Goal: Information Seeking & Learning: Learn about a topic

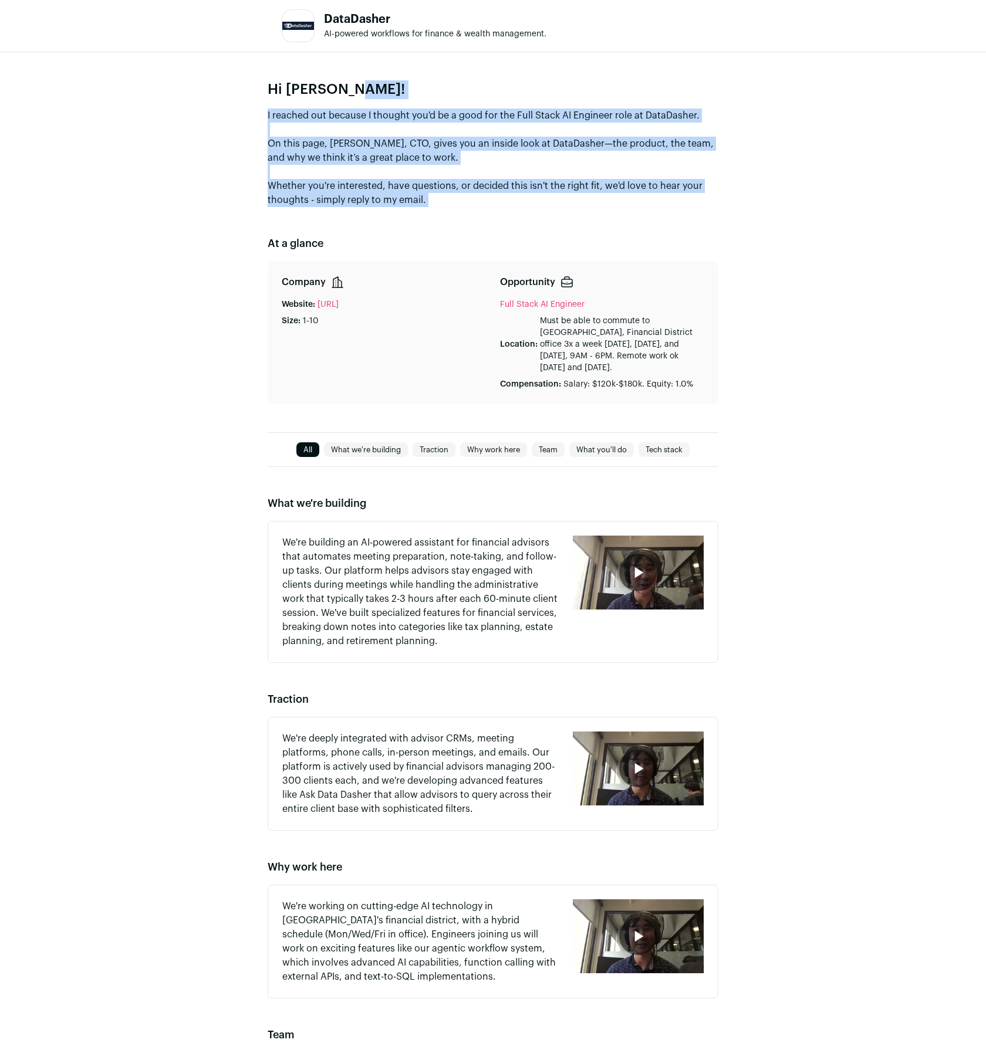
click at [526, 222] on div "Hi [PERSON_NAME]! I reached out because I thought you'd be a good for the Full …" at bounding box center [493, 242] width 986 height 380
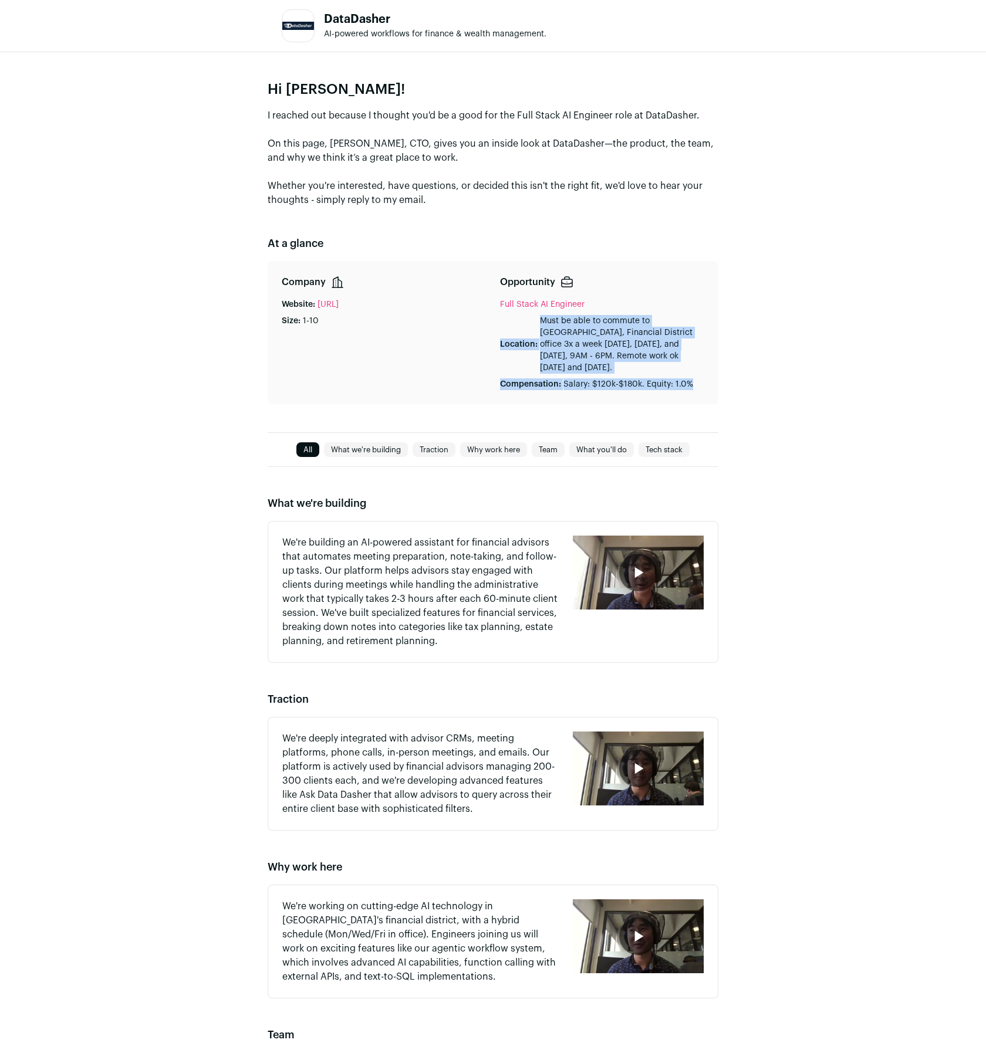
drag, startPoint x: 493, startPoint y: 336, endPoint x: 649, endPoint y: 403, distance: 170.0
click at [649, 403] on div "Company Website: [URL] Size: 1-10 Opportunity Full Stack AI Engineer Location: …" at bounding box center [493, 332] width 451 height 143
click at [648, 397] on div "Company Website: [URL] Size: 1-10 Opportunity Full Stack AI Engineer Location: …" at bounding box center [493, 332] width 451 height 143
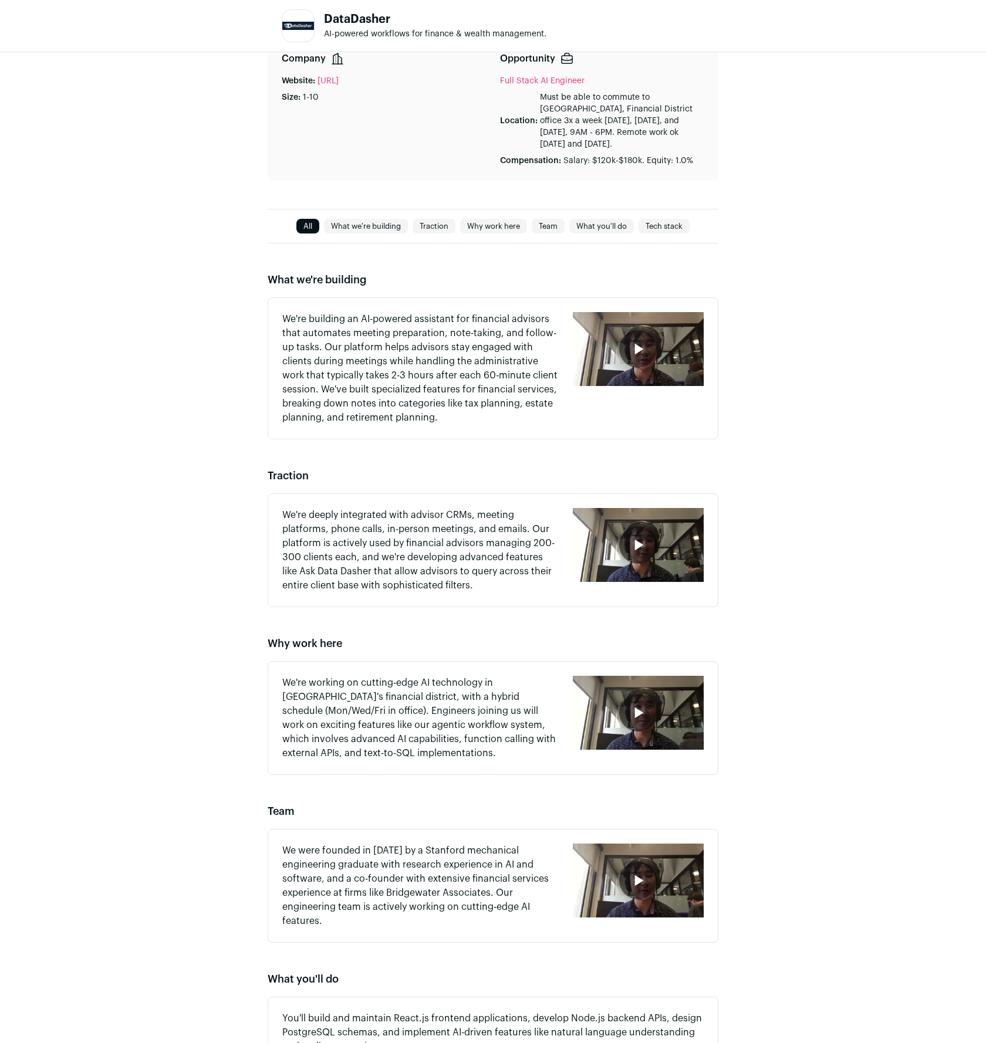
scroll to position [223, 0]
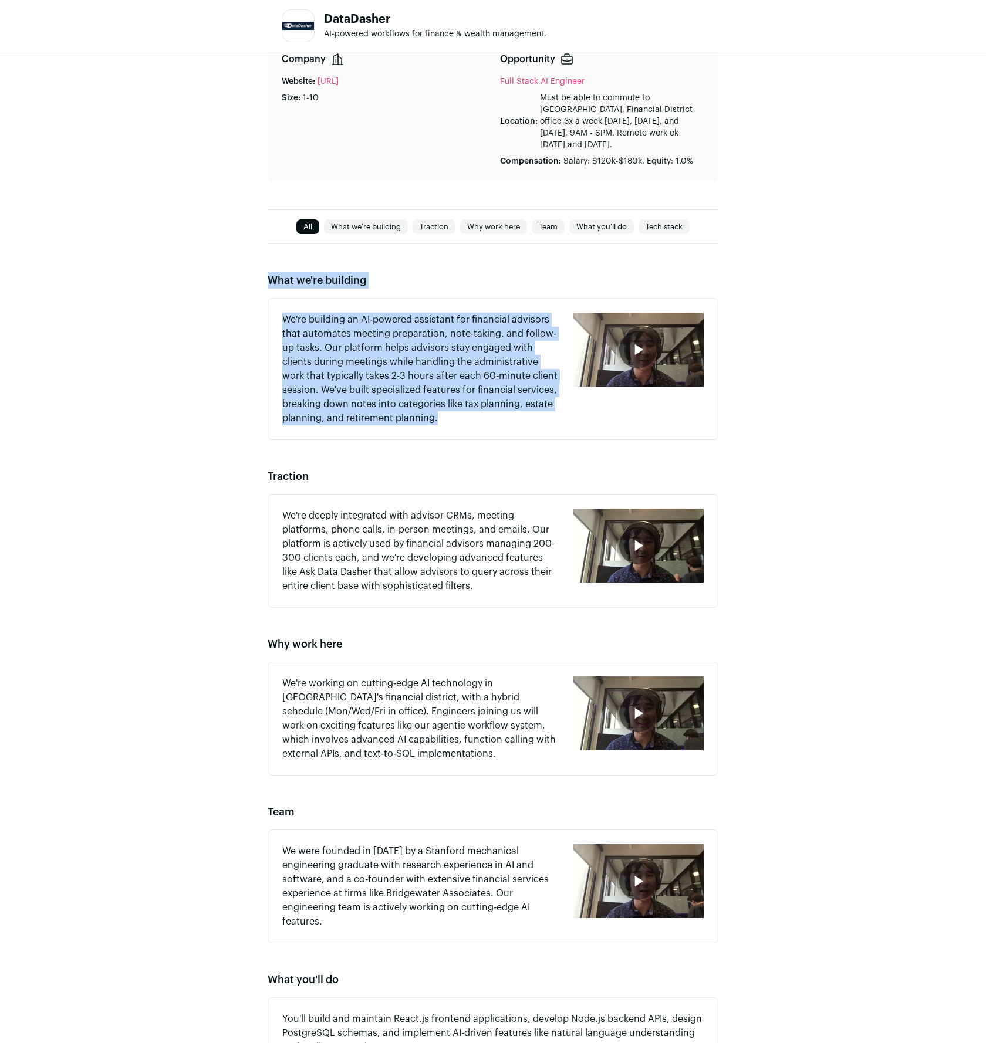
drag, startPoint x: 604, startPoint y: 435, endPoint x: 689, endPoint y: 262, distance: 192.1
click at [688, 262] on div "What we're building We're building an AI-powered assistant for financial adviso…" at bounding box center [493, 719] width 986 height 950
click at [689, 262] on div "What we're building We're building an AI-powered assistant for financial adviso…" at bounding box center [493, 719] width 986 height 950
drag, startPoint x: 689, startPoint y: 262, endPoint x: 708, endPoint y: 350, distance: 89.4
click at [708, 347] on div "What we're building We're building an AI-powered assistant for financial adviso…" at bounding box center [493, 719] width 986 height 950
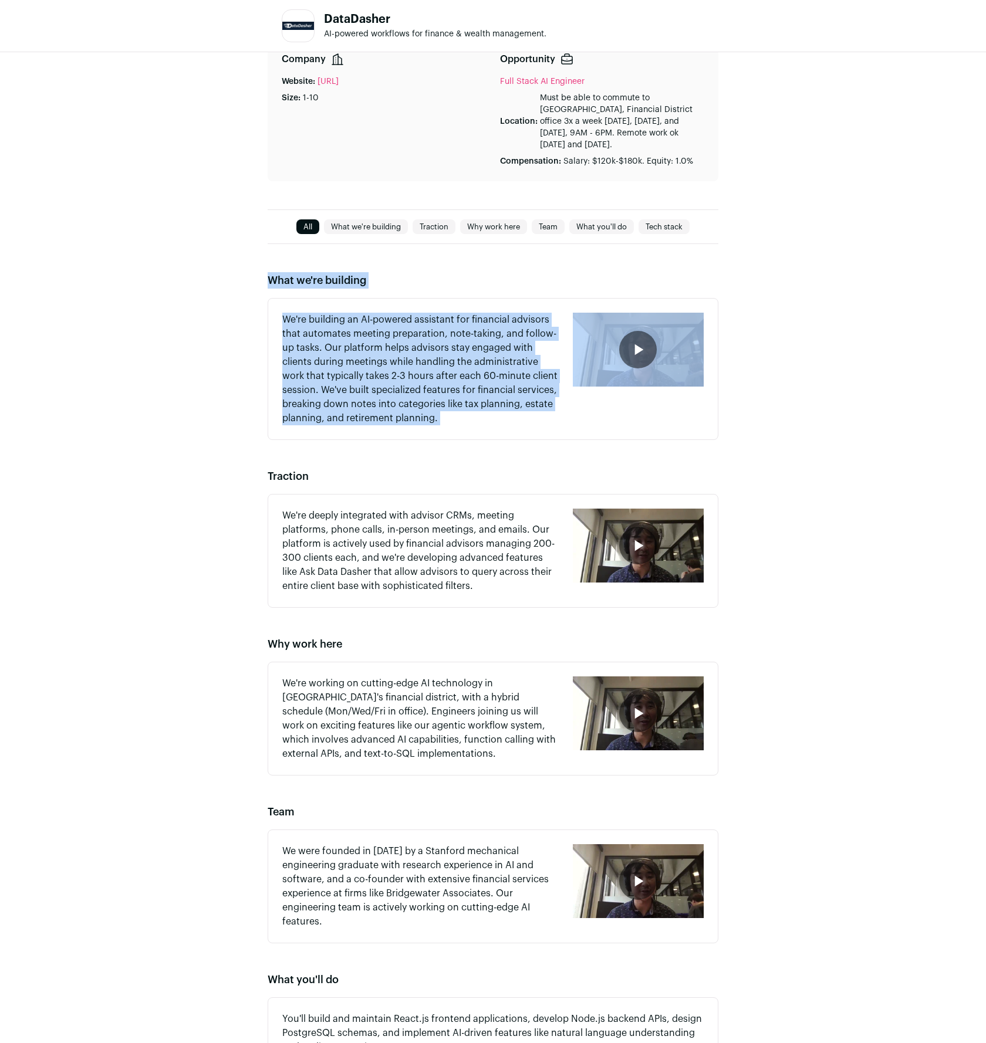
scroll to position [431, 0]
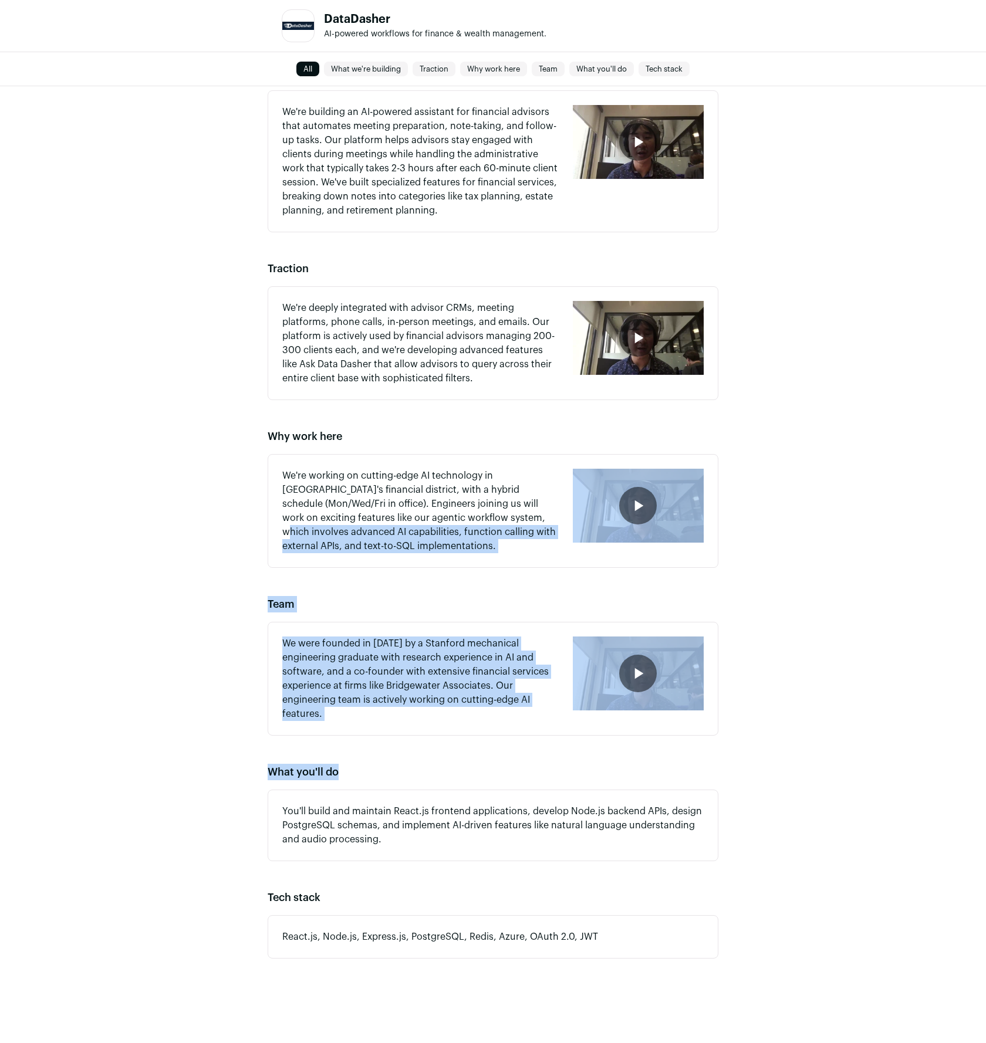
drag, startPoint x: 484, startPoint y: 780, endPoint x: 581, endPoint y: 488, distance: 308.0
click at [566, 495] on div "What we're building We're building an AI-powered assistant for financial adviso…" at bounding box center [493, 511] width 986 height 950
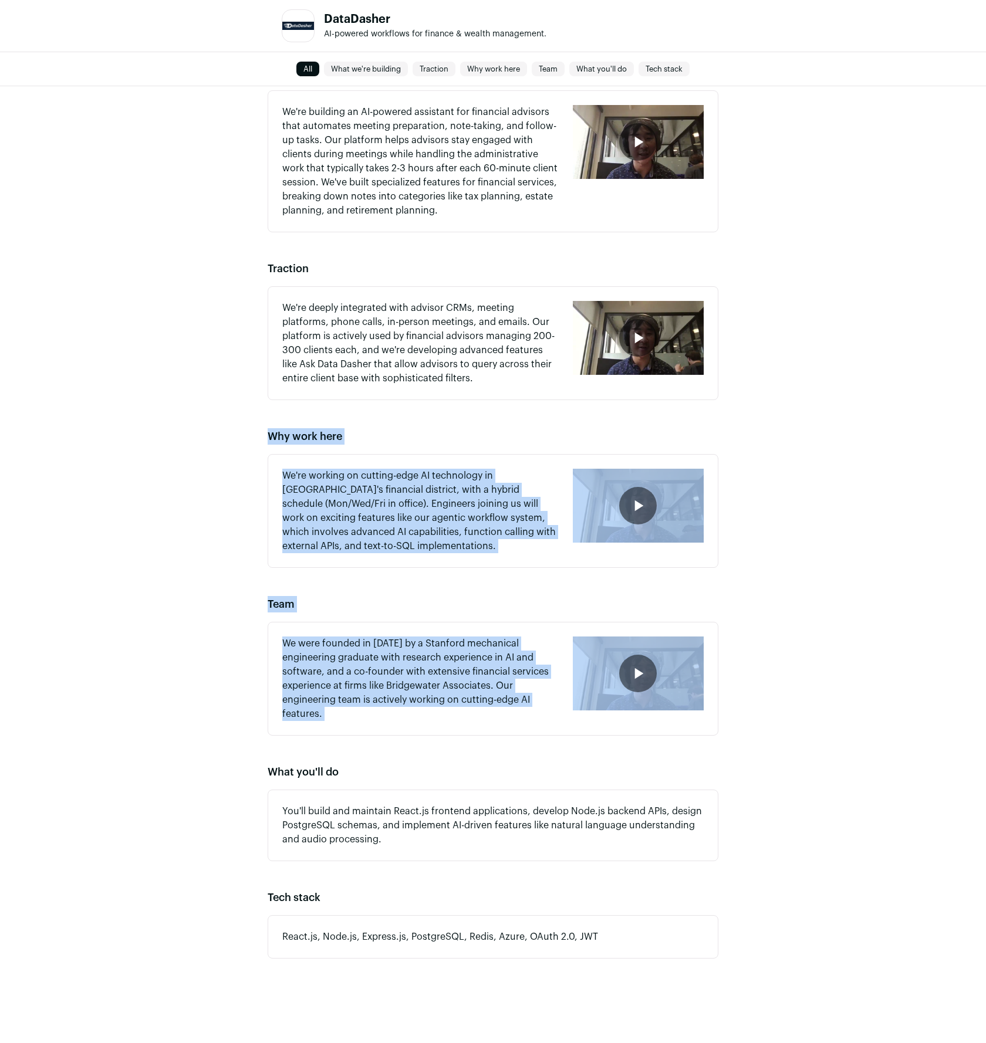
drag, startPoint x: 467, startPoint y: 427, endPoint x: 664, endPoint y: 702, distance: 338.5
click at [664, 702] on div "What we're building We're building an AI-powered assistant for financial adviso…" at bounding box center [493, 511] width 986 height 950
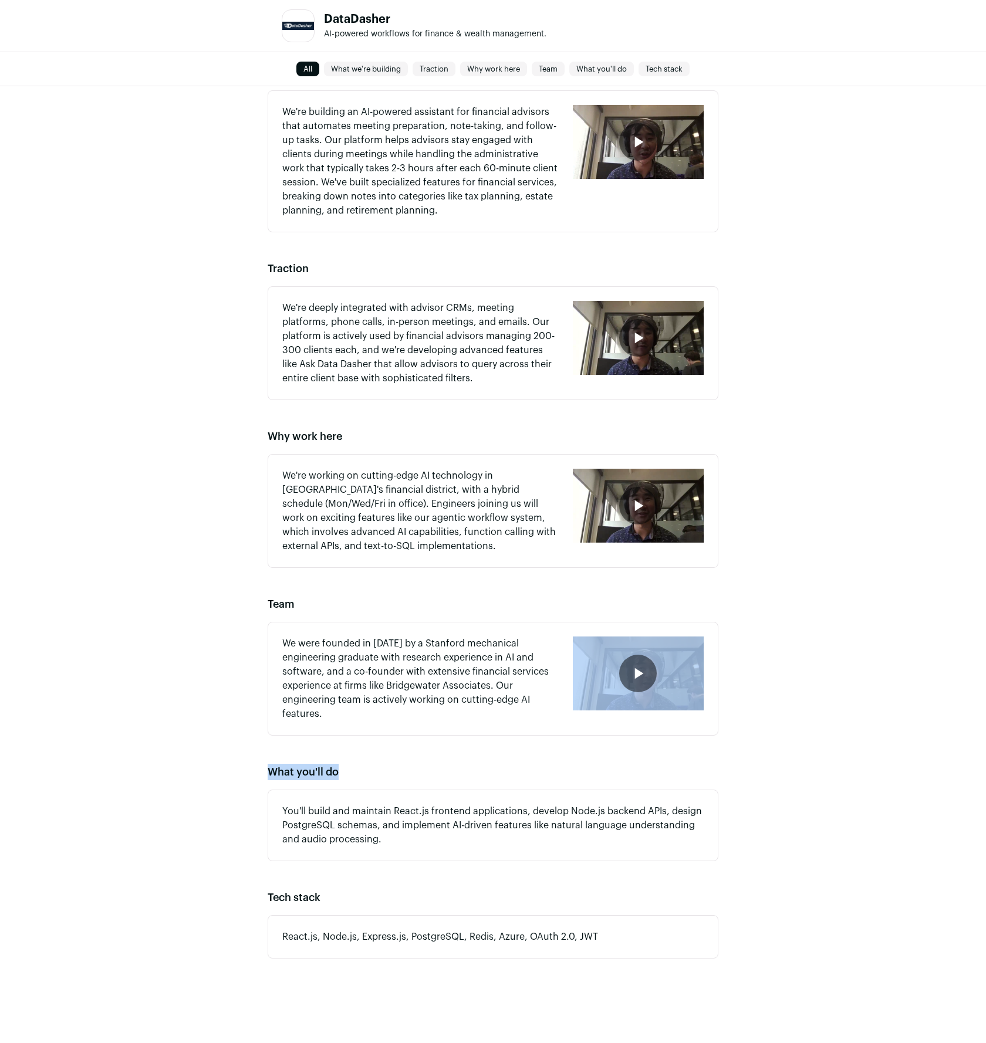
drag, startPoint x: 584, startPoint y: 724, endPoint x: 556, endPoint y: 766, distance: 50.6
click at [554, 767] on div "What we're building We're building an AI-powered assistant for financial adviso…" at bounding box center [493, 511] width 986 height 950
drag, startPoint x: 589, startPoint y: 709, endPoint x: 608, endPoint y: 678, distance: 36.1
click at [608, 679] on div "button" at bounding box center [638, 674] width 131 height 74
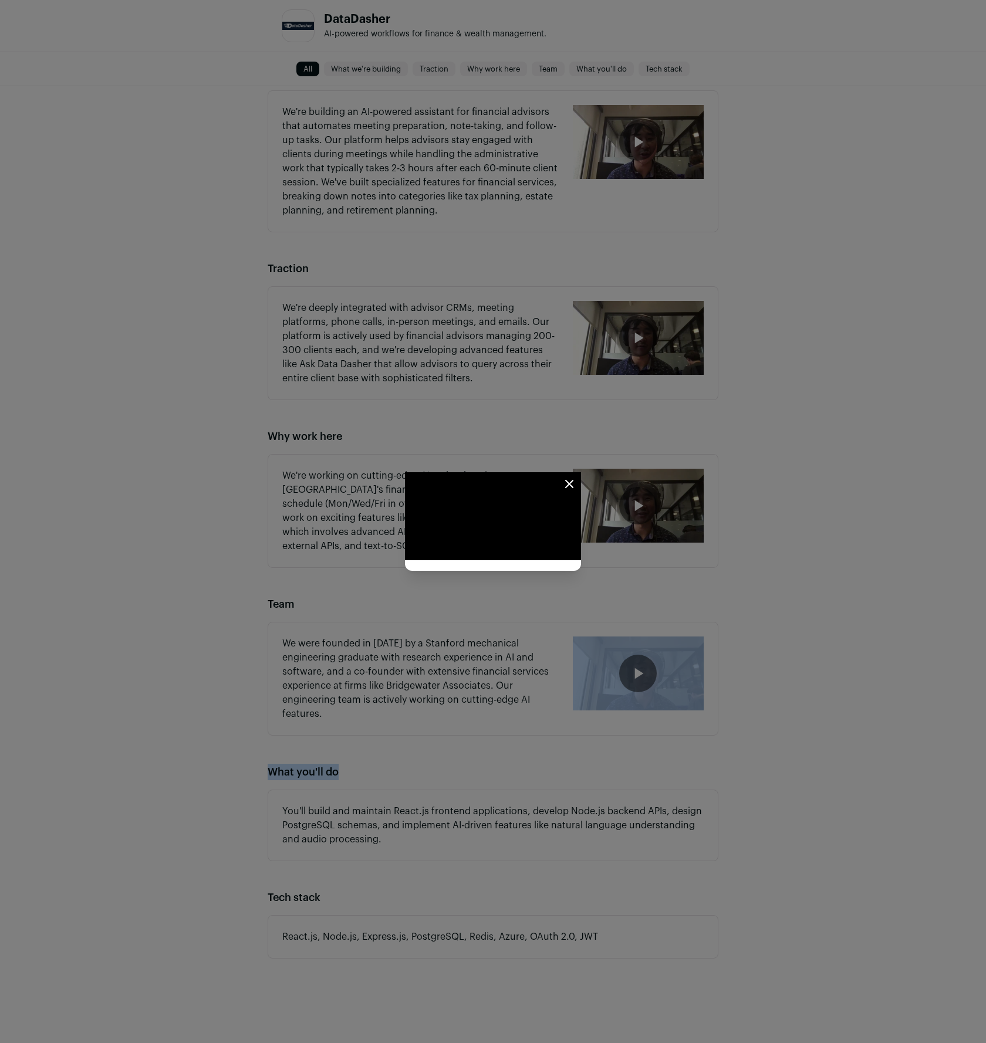
click at [582, 752] on div "Close modal via background" at bounding box center [493, 521] width 986 height 1043
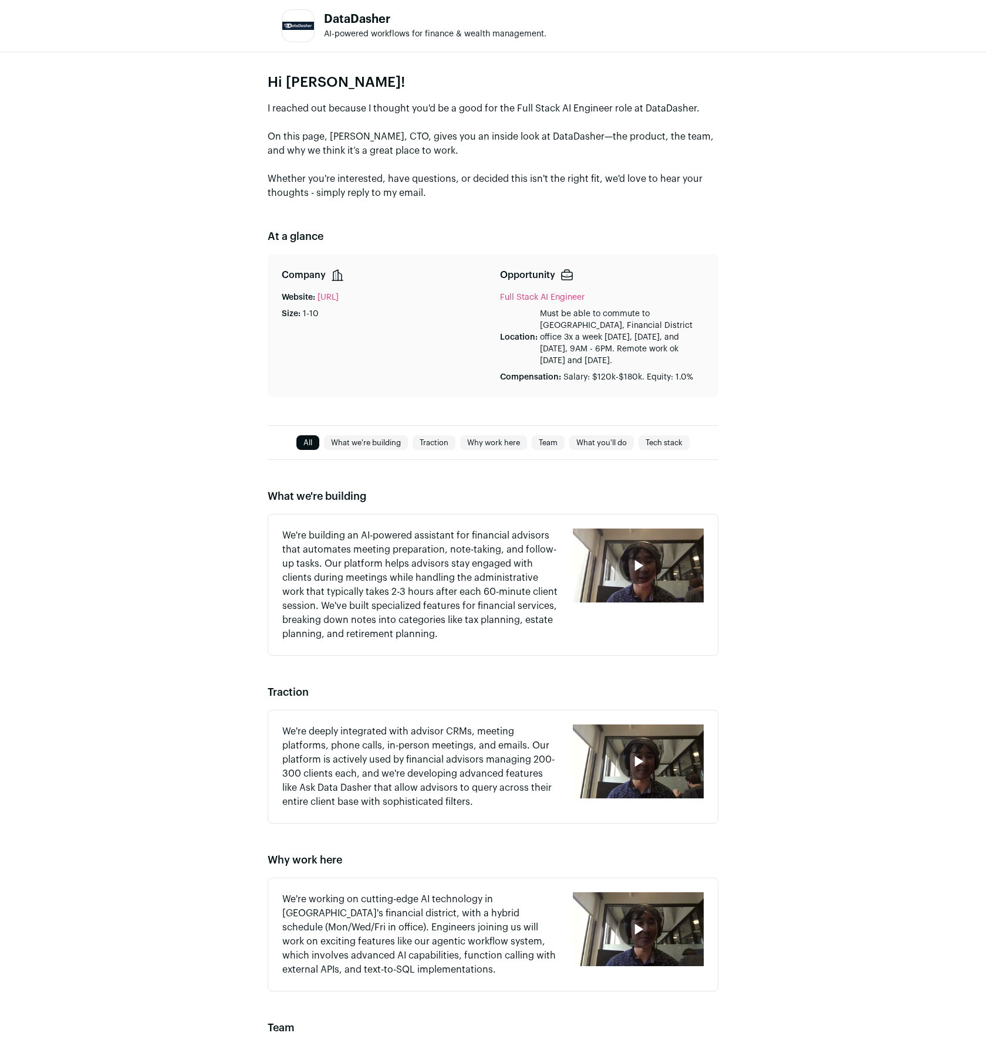
scroll to position [0, 0]
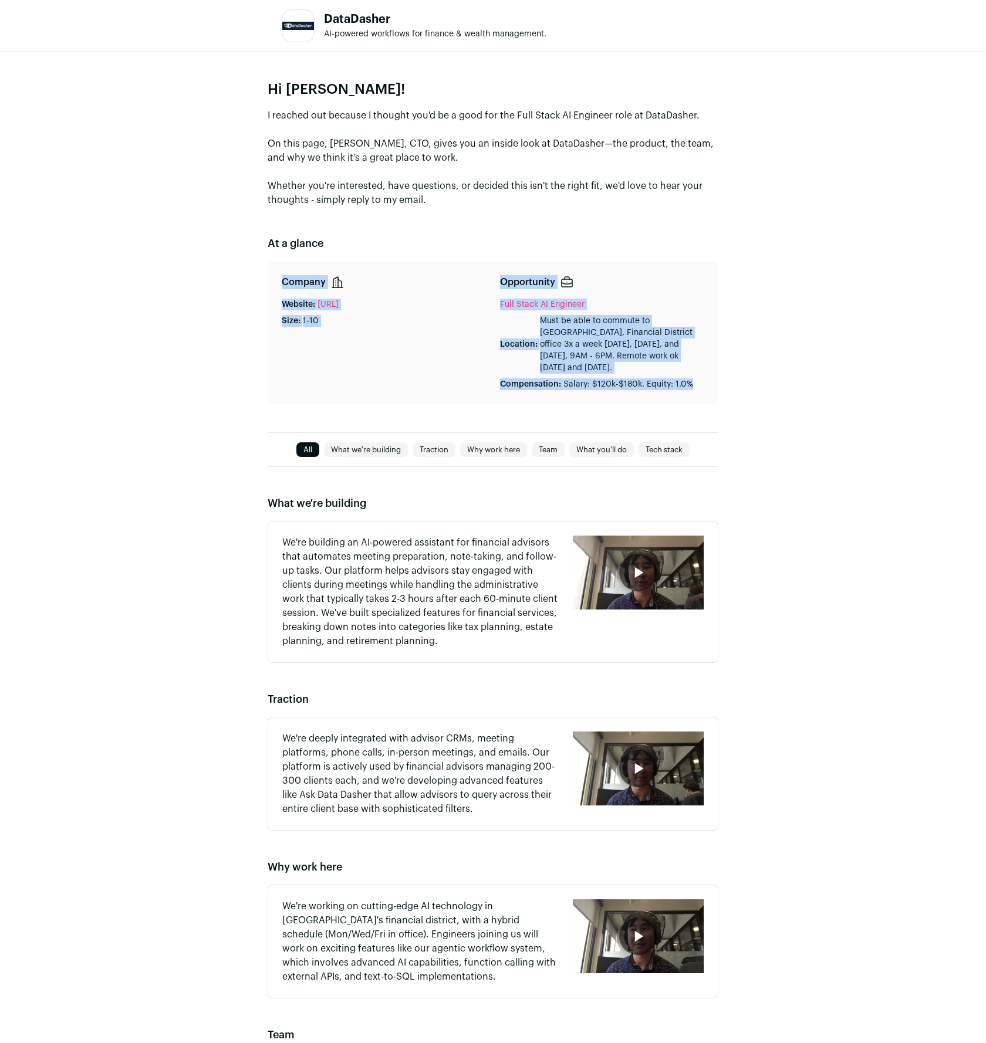
drag, startPoint x: 473, startPoint y: 239, endPoint x: 681, endPoint y: 419, distance: 275.3
click at [681, 419] on div "Hi [PERSON_NAME]! I reached out because I thought you'd be a good for the Full …" at bounding box center [493, 762] width 986 height 1421
click at [737, 311] on div "Hi [PERSON_NAME]! I reached out because I thought you'd be a good for the Full …" at bounding box center [493, 242] width 986 height 380
